Goal: Check status: Check status

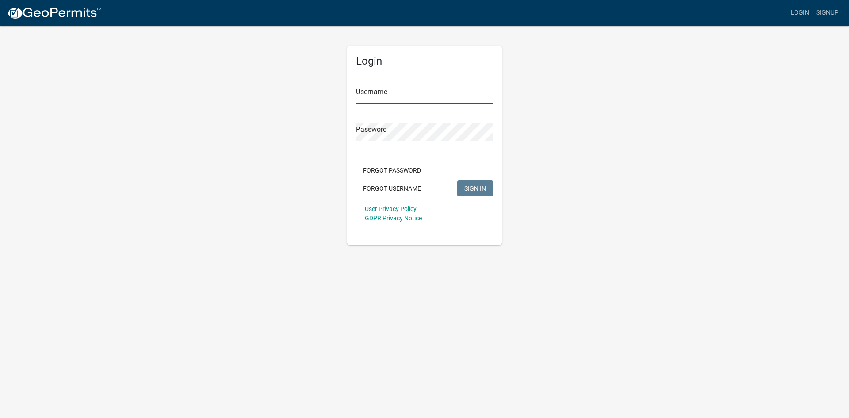
click at [377, 98] on input "Username" at bounding box center [424, 94] width 137 height 18
click at [377, 96] on input "Username" at bounding box center [424, 94] width 137 height 18
type input "[PERSON_NAME]"
click at [457, 180] on button "SIGN IN" at bounding box center [475, 188] width 36 height 16
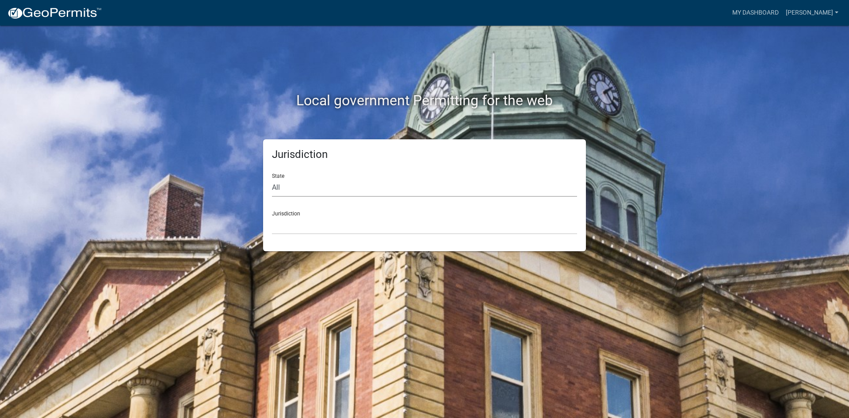
click at [317, 187] on select "All [US_STATE] [US_STATE] [US_STATE] [US_STATE] [US_STATE] [US_STATE] [US_STATE…" at bounding box center [424, 188] width 305 height 18
select select "[US_STATE]"
click at [272, 179] on select "All [US_STATE] [US_STATE] [US_STATE] [US_STATE] [US_STATE] [US_STATE] [US_STATE…" at bounding box center [424, 188] width 305 height 18
drag, startPoint x: 312, startPoint y: 196, endPoint x: 302, endPoint y: 225, distance: 30.1
click at [302, 225] on select "[GEOGRAPHIC_DATA], [US_STATE][PERSON_NAME][GEOGRAPHIC_DATA], [US_STATE][PERSON_…" at bounding box center [424, 225] width 305 height 18
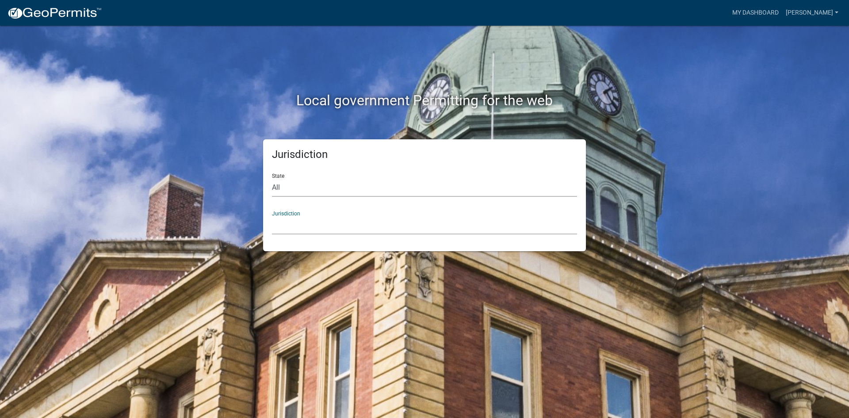
click at [348, 188] on select "All [US_STATE] [US_STATE] [US_STATE] [US_STATE] [US_STATE] [US_STATE] [US_STATE…" at bounding box center [424, 188] width 305 height 18
click at [304, 230] on select "[GEOGRAPHIC_DATA], [US_STATE][PERSON_NAME][GEOGRAPHIC_DATA], [US_STATE][PERSON_…" at bounding box center [424, 225] width 305 height 18
click at [427, 214] on div "Jurisdiction [GEOGRAPHIC_DATA], [US_STATE][PERSON_NAME][GEOGRAPHIC_DATA], [US_S…" at bounding box center [424, 219] width 305 height 31
click at [832, 9] on link "[PERSON_NAME]" at bounding box center [812, 12] width 60 height 17
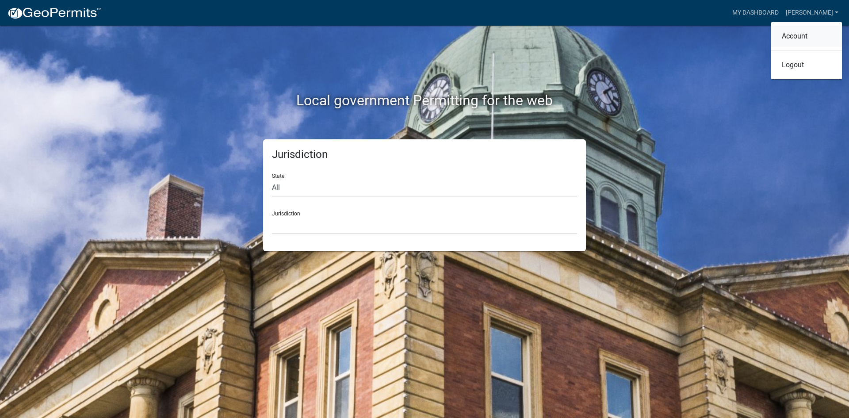
click at [792, 37] on link "Account" at bounding box center [806, 36] width 71 height 21
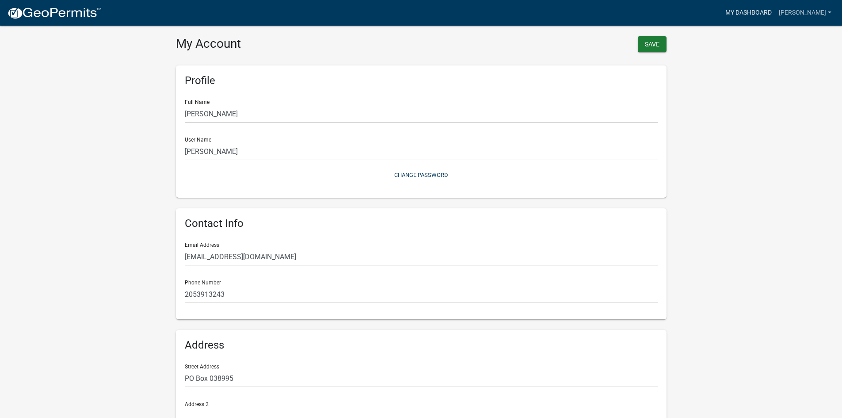
click at [761, 11] on link "My Dashboard" at bounding box center [749, 12] width 54 height 17
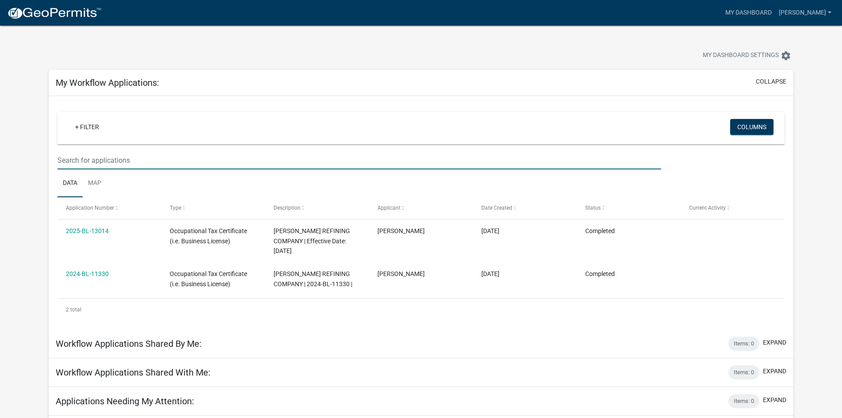
click at [96, 159] on input "text" at bounding box center [359, 160] width 604 height 18
click at [74, 128] on link "+ Filter" at bounding box center [87, 127] width 38 height 16
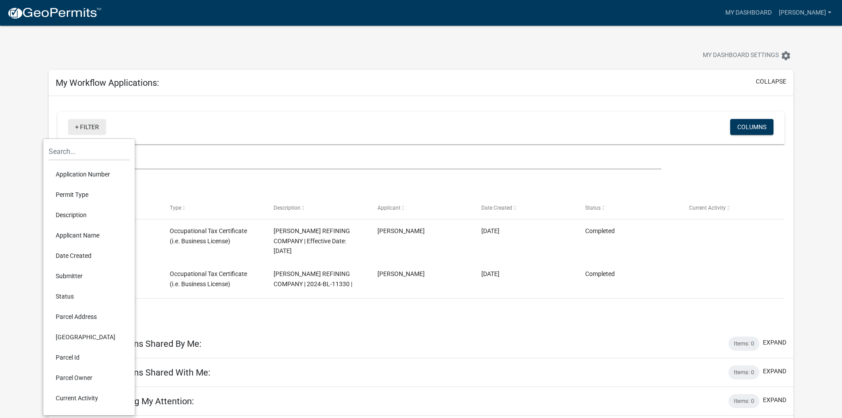
click at [74, 128] on link "+ Filter" at bounding box center [87, 127] width 38 height 16
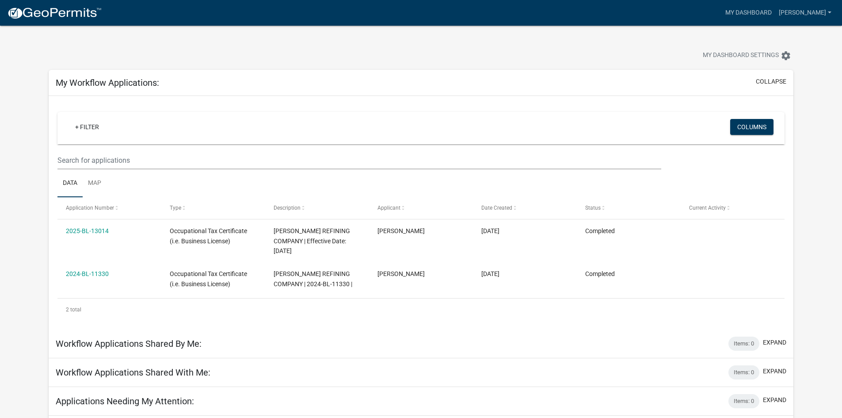
click at [806, 47] on app-user-applications "more_horiz My Dashboard [PERSON_NAME] Account Logout My Dashboard Settings sett…" at bounding box center [421, 341] width 842 height 631
click at [829, 10] on link "[PERSON_NAME]" at bounding box center [806, 12] width 60 height 17
click at [624, 50] on div "My Dashboard Settings settings" at bounding box center [642, 56] width 316 height 19
click at [752, 50] on span "My Dashboard Settings" at bounding box center [741, 55] width 76 height 11
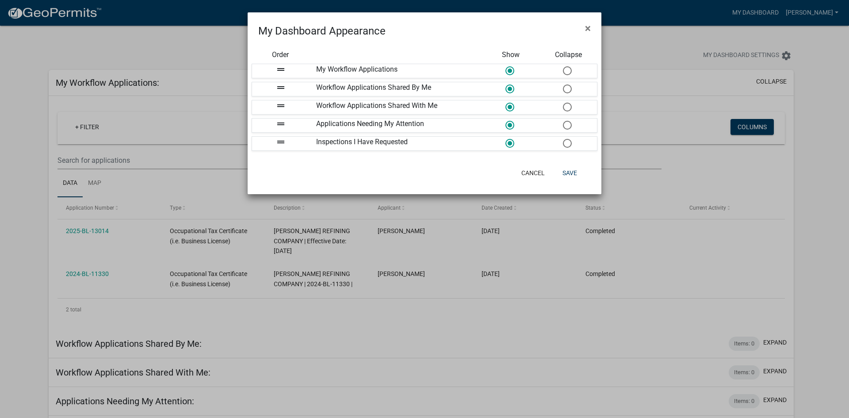
click at [690, 40] on ngb-modal-window "My Dashboard Appearance × Order Show Collapse drag_handle My Workflow Applicati…" at bounding box center [424, 209] width 849 height 418
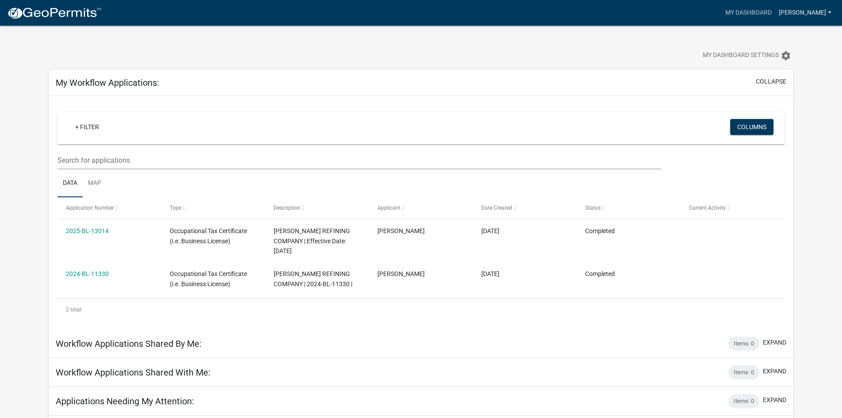
click at [817, 8] on link "[PERSON_NAME]" at bounding box center [806, 12] width 60 height 17
click at [791, 34] on link "Account" at bounding box center [799, 36] width 71 height 21
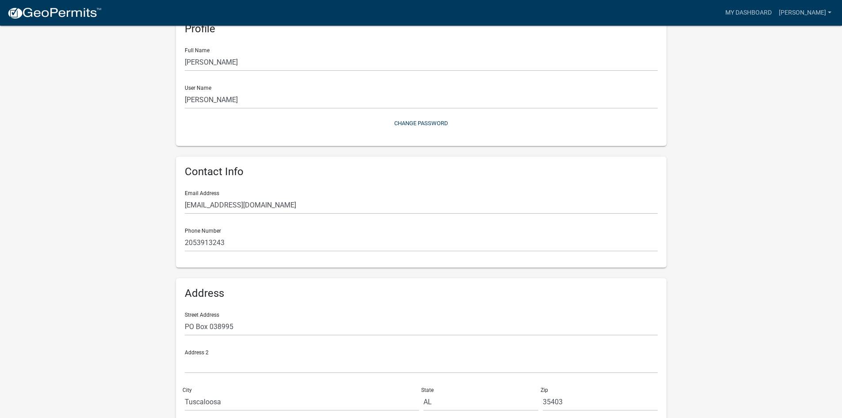
scroll to position [97, 0]
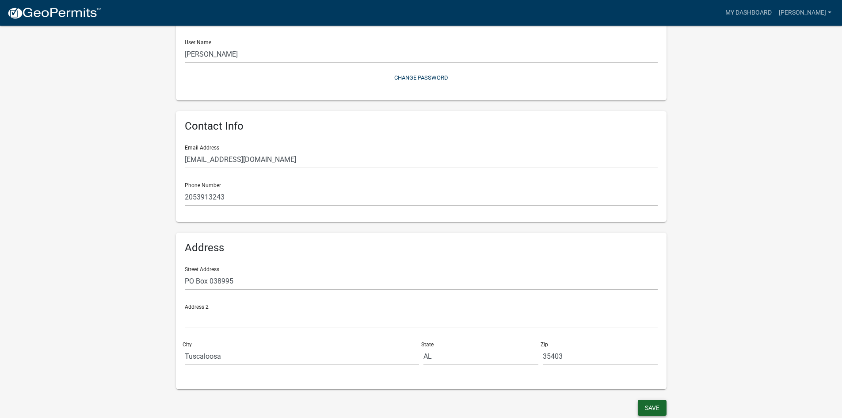
click at [643, 410] on button "Save" at bounding box center [652, 408] width 29 height 16
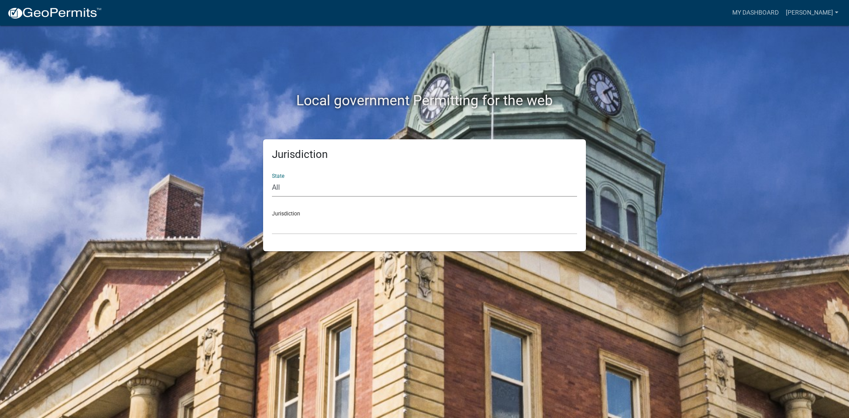
click at [375, 180] on select "All [US_STATE] [US_STATE] [US_STATE] [US_STATE] [US_STATE] [US_STATE] [US_STATE…" at bounding box center [424, 188] width 305 height 18
select select "[US_STATE]"
click at [272, 179] on select "All [US_STATE] [US_STATE] [US_STATE] [US_STATE] [US_STATE] [US_STATE] [US_STATE…" at bounding box center [424, 188] width 305 height 18
drag, startPoint x: 356, startPoint y: 196, endPoint x: 308, endPoint y: 228, distance: 57.5
click at [308, 228] on select "[GEOGRAPHIC_DATA], [US_STATE][PERSON_NAME][GEOGRAPHIC_DATA], [US_STATE][PERSON_…" at bounding box center [424, 225] width 305 height 18
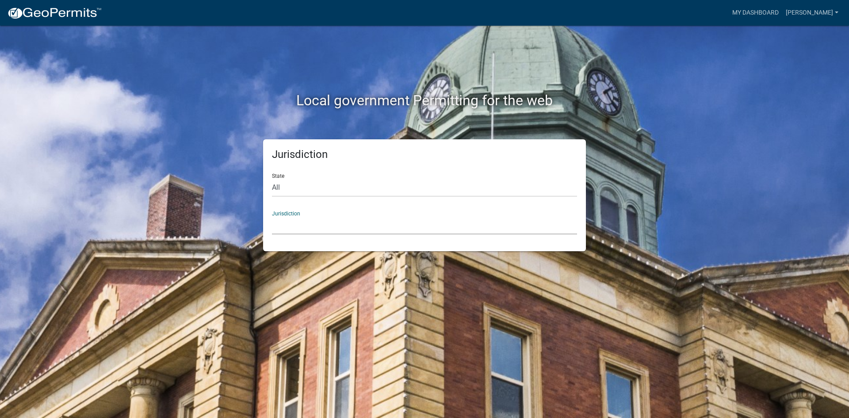
click at [321, 210] on div "Jurisdiction [GEOGRAPHIC_DATA], [US_STATE][PERSON_NAME][GEOGRAPHIC_DATA], [US_S…" at bounding box center [424, 219] width 305 height 31
click at [311, 221] on select "[GEOGRAPHIC_DATA], [US_STATE][PERSON_NAME][GEOGRAPHIC_DATA], [US_STATE][PERSON_…" at bounding box center [424, 225] width 305 height 18
click at [305, 173] on div "State All [US_STATE] [US_STATE] [US_STATE] [US_STATE] [US_STATE] [US_STATE] [US…" at bounding box center [424, 181] width 305 height 31
click at [302, 183] on select "All [US_STATE] [US_STATE] [US_STATE] [US_STATE] [US_STATE] [US_STATE] [US_STATE…" at bounding box center [424, 188] width 305 height 18
select select
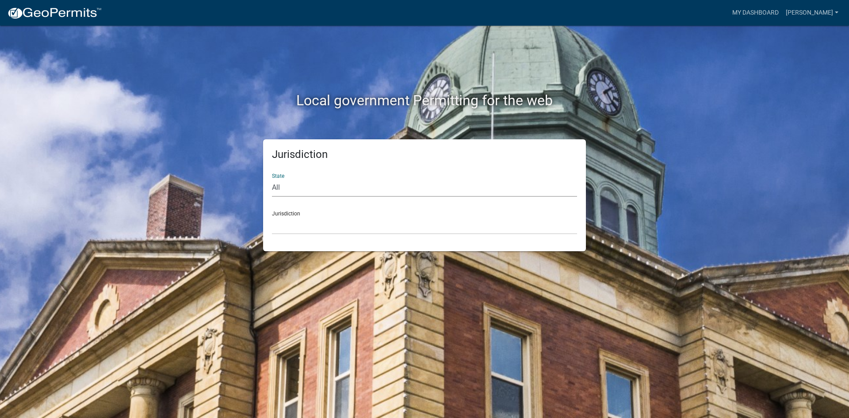
click at [272, 179] on select "All [US_STATE] [US_STATE] [US_STATE] [US_STATE] [US_STATE] [US_STATE] [US_STATE…" at bounding box center [424, 188] width 305 height 18
click at [310, 228] on select "[GEOGRAPHIC_DATA], [US_STATE] [GEOGRAPHIC_DATA], [US_STATE][PERSON_NAME][GEOGRA…" at bounding box center [424, 225] width 305 height 18
click at [639, 243] on div "Jurisdiction State All [US_STATE] [US_STATE] [US_STATE] [US_STATE] [US_STATE] […" at bounding box center [424, 195] width 504 height 112
click at [829, 18] on link "[PERSON_NAME]" at bounding box center [812, 12] width 60 height 17
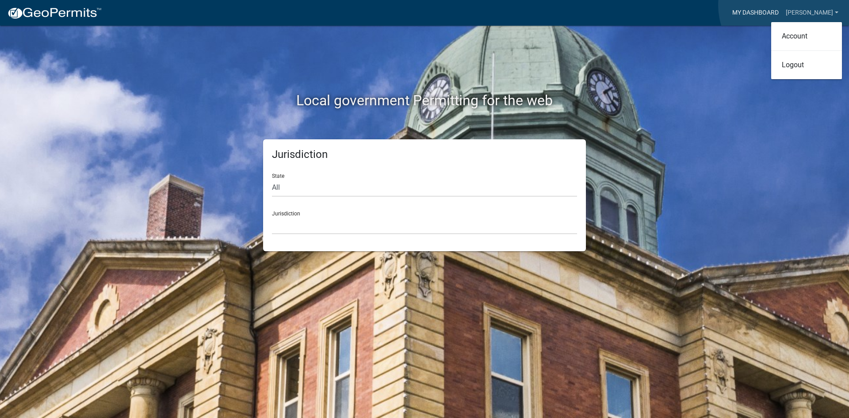
click at [782, 5] on link "My Dashboard" at bounding box center [756, 12] width 54 height 17
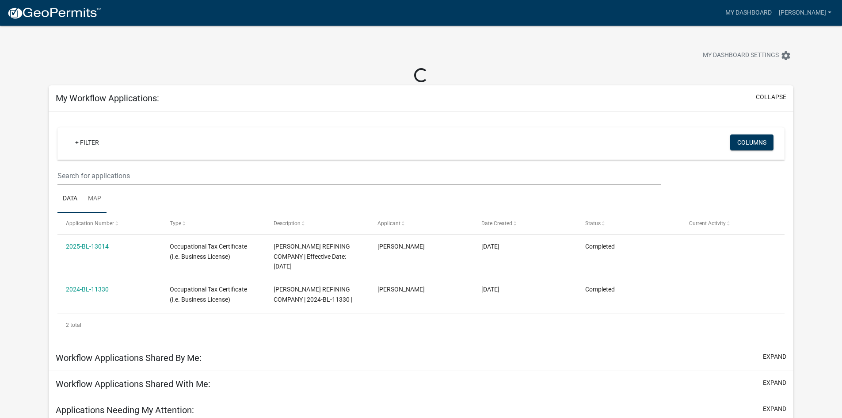
click at [98, 201] on link "Map" at bounding box center [95, 199] width 24 height 28
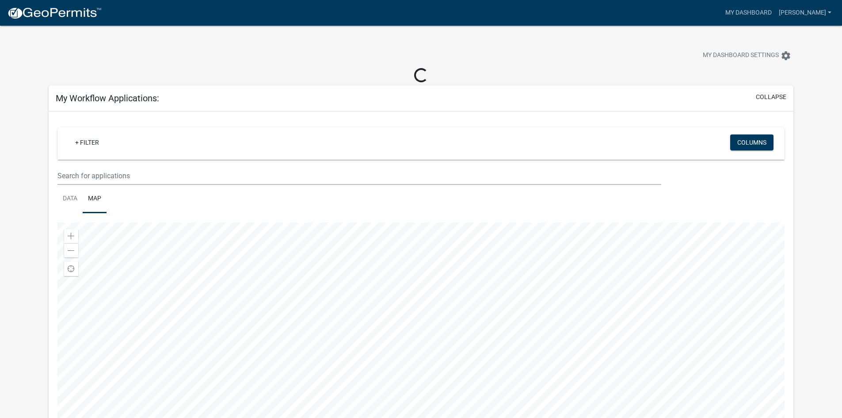
click at [542, 379] on div at bounding box center [420, 332] width 727 height 221
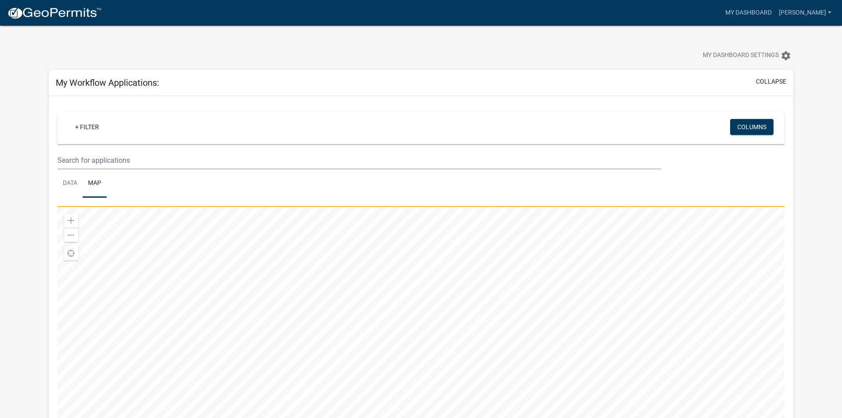
click at [398, 382] on div at bounding box center [420, 317] width 727 height 221
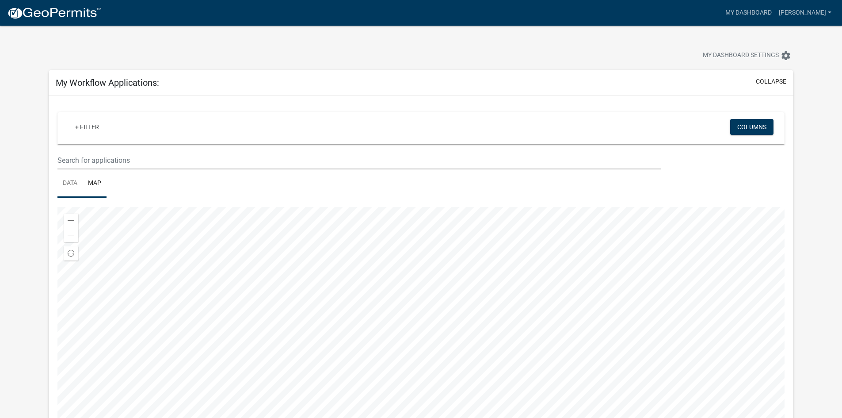
click at [68, 185] on link "Data" at bounding box center [69, 183] width 25 height 28
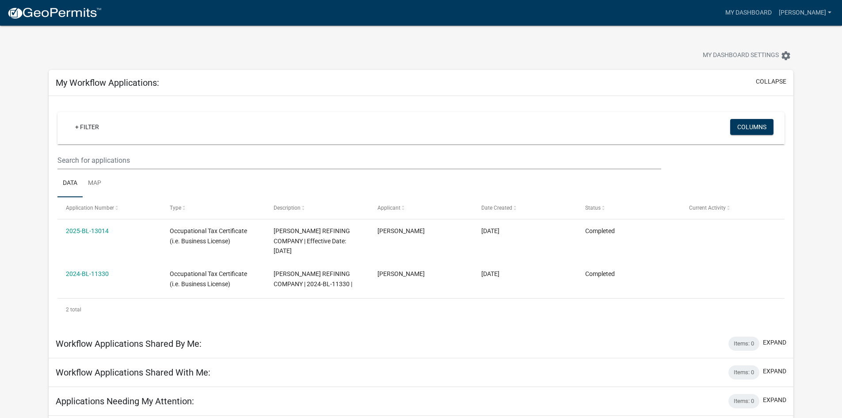
click at [74, 299] on div "2 total" at bounding box center [420, 309] width 727 height 22
click at [57, 14] on img at bounding box center [54, 13] width 95 height 13
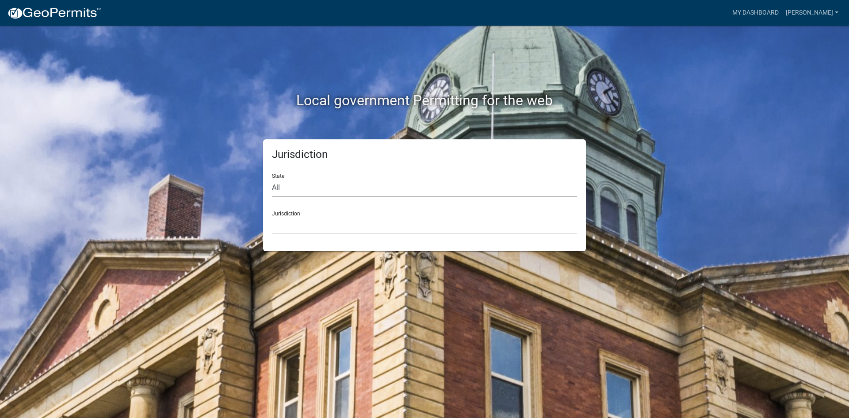
click at [433, 183] on select "All [US_STATE] [US_STATE] [US_STATE] [US_STATE] [US_STATE] [US_STATE] [US_STATE…" at bounding box center [424, 188] width 305 height 18
select select "[US_STATE]"
click at [272, 179] on select "All [US_STATE] [US_STATE] [US_STATE] [US_STATE] [US_STATE] [US_STATE] [US_STATE…" at bounding box center [424, 188] width 305 height 18
